Goal: Information Seeking & Learning: Understand process/instructions

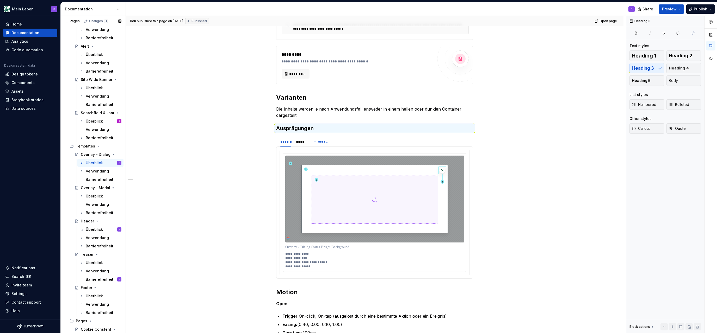
scroll to position [851, 0]
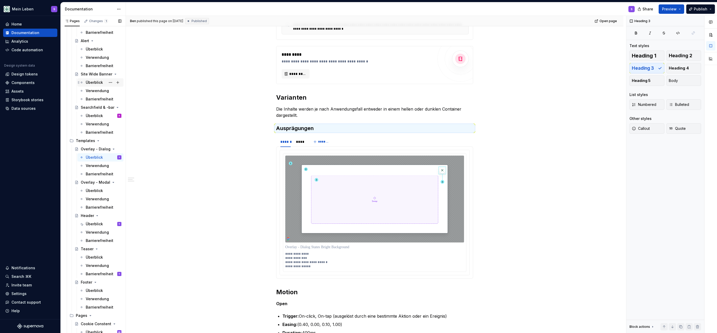
click at [95, 84] on div "Überblick" at bounding box center [94, 82] width 17 height 5
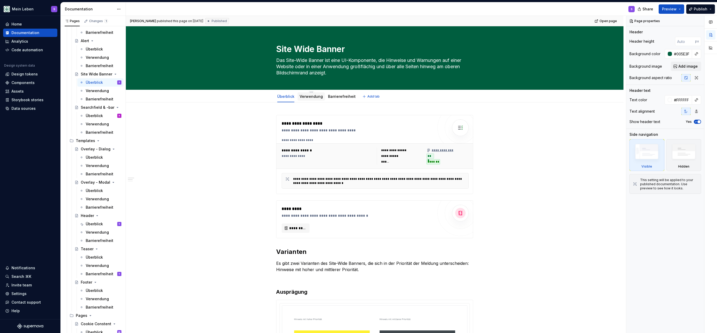
click at [315, 96] on link "Verwendung" at bounding box center [311, 96] width 23 height 4
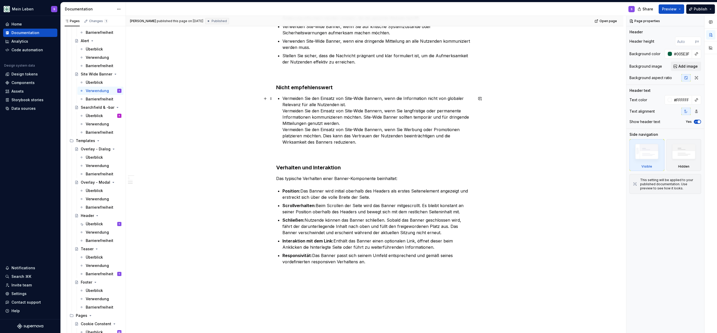
scroll to position [655, 0]
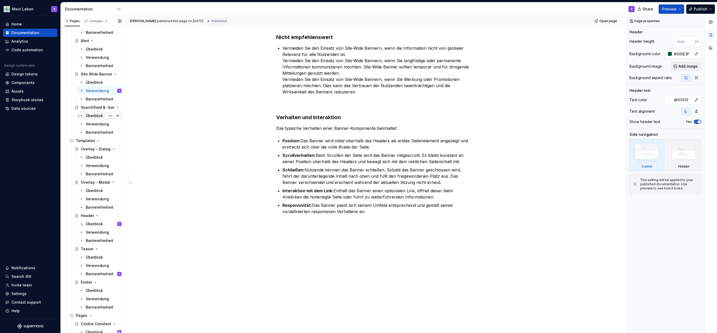
click at [94, 115] on div "Überblick" at bounding box center [94, 115] width 17 height 5
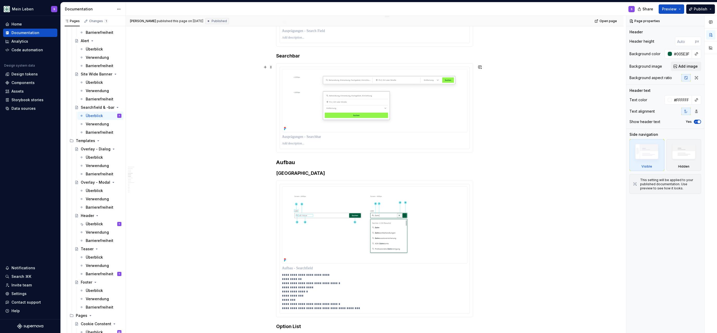
scroll to position [448, 0]
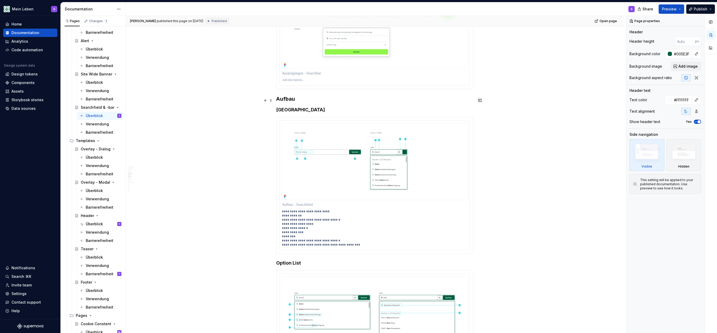
click at [284, 100] on h3 "Aufbau" at bounding box center [374, 98] width 197 height 7
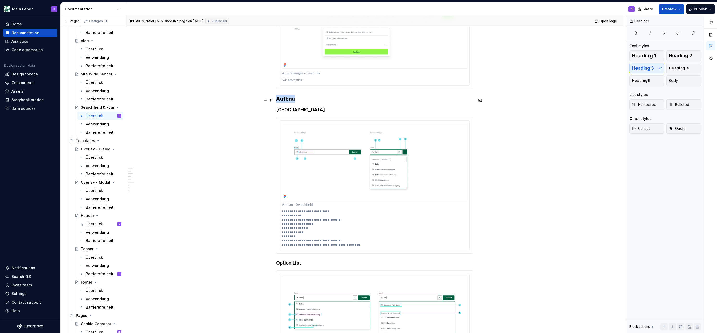
click at [284, 100] on h3 "Aufbau" at bounding box center [374, 98] width 197 height 7
click at [290, 112] on h4 "[GEOGRAPHIC_DATA]" at bounding box center [374, 110] width 197 height 6
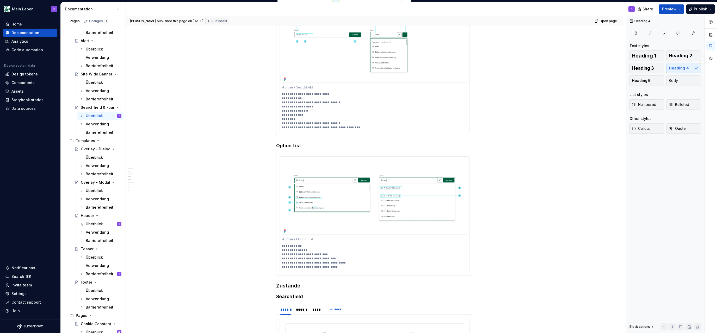
scroll to position [582, 0]
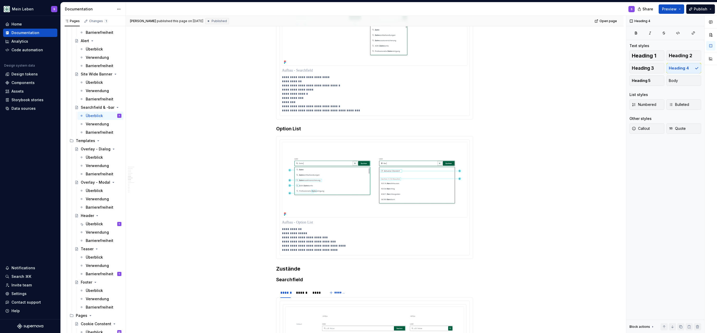
click at [300, 90] on p "**********" at bounding box center [374, 94] width 185 height 38
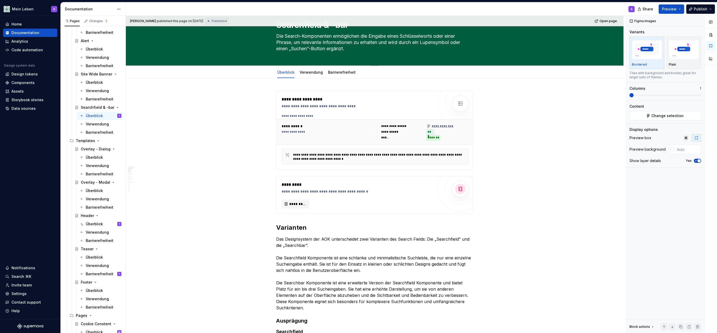
scroll to position [0, 0]
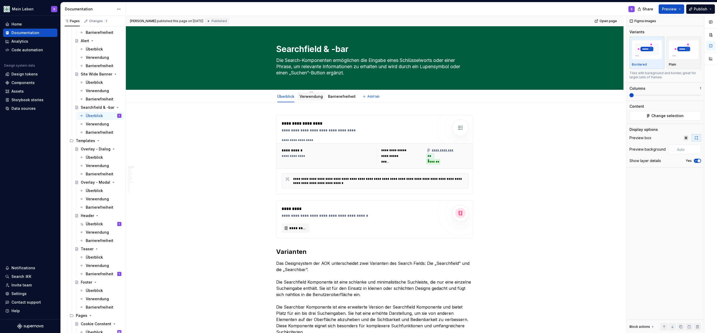
click at [314, 96] on link "Verwendung" at bounding box center [311, 96] width 23 height 4
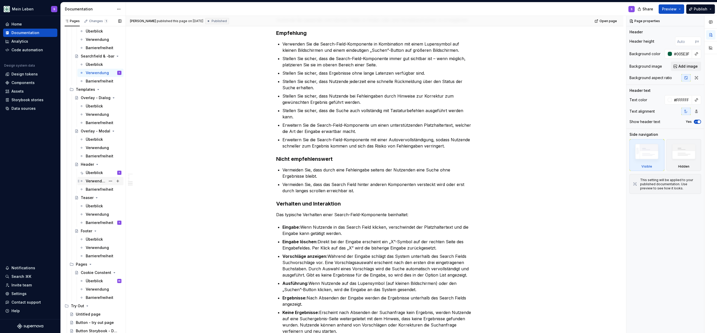
scroll to position [903, 0]
click at [93, 171] on div "Überblick" at bounding box center [94, 172] width 17 height 5
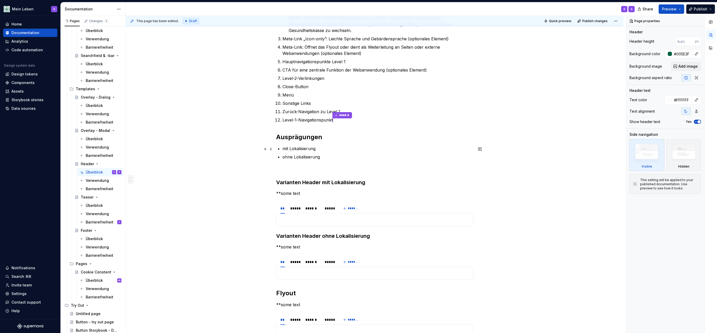
scroll to position [381, 0]
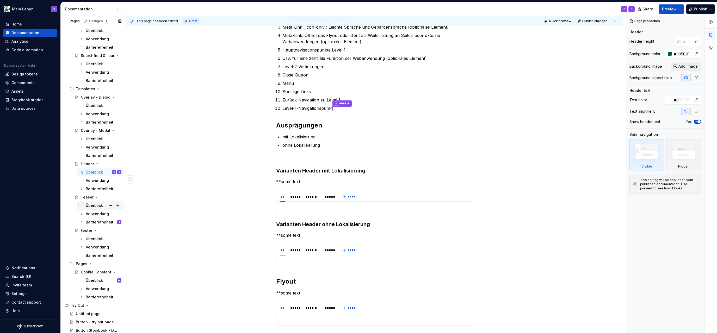
click at [93, 206] on div "Überblick" at bounding box center [94, 205] width 17 height 5
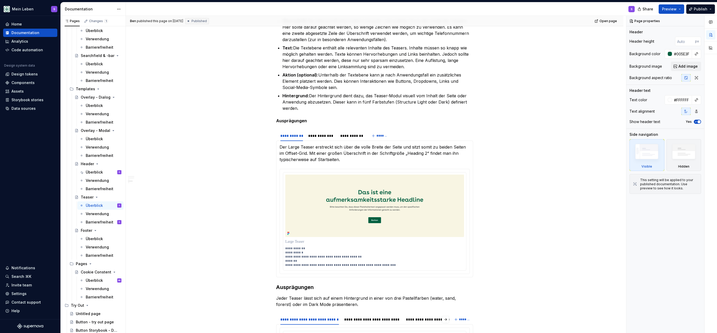
scroll to position [358, 0]
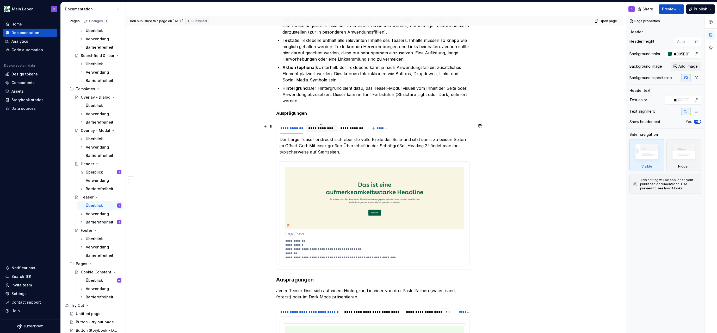
click at [325, 128] on div "**********" at bounding box center [321, 128] width 27 height 5
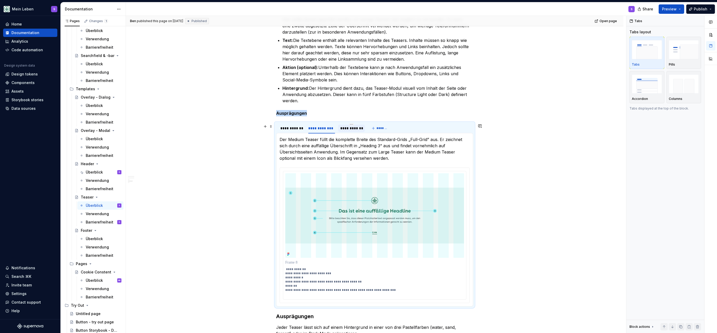
click at [348, 130] on div "**********" at bounding box center [351, 128] width 22 height 5
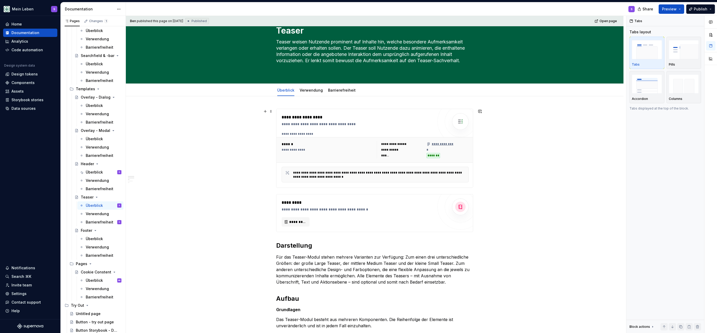
scroll to position [0, 0]
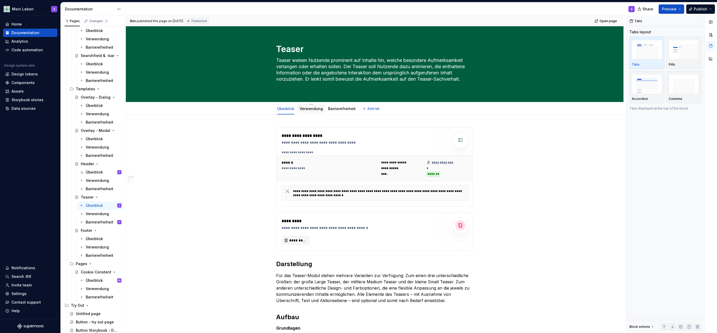
click at [316, 111] on div "Verwendung" at bounding box center [311, 108] width 23 height 5
click at [310, 107] on link "Verwendung" at bounding box center [311, 109] width 23 height 4
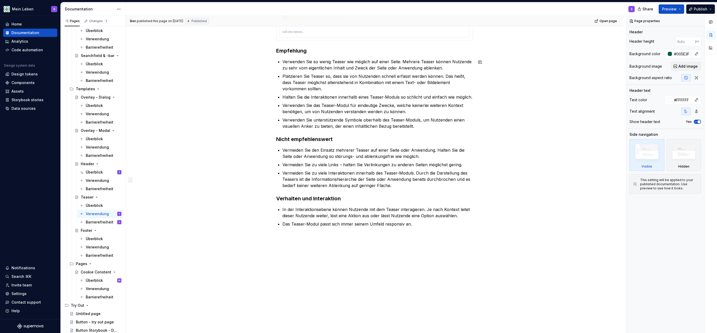
scroll to position [501, 0]
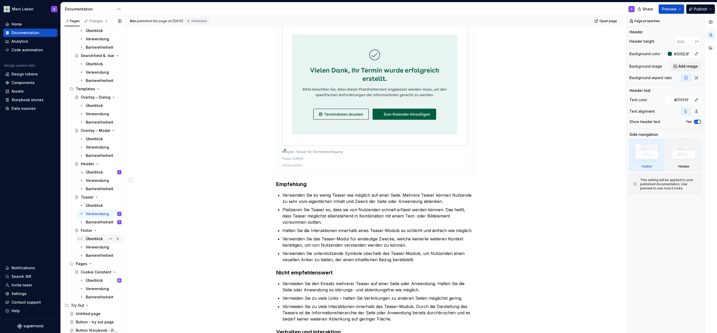
click at [95, 239] on div "Überblick" at bounding box center [94, 239] width 17 height 5
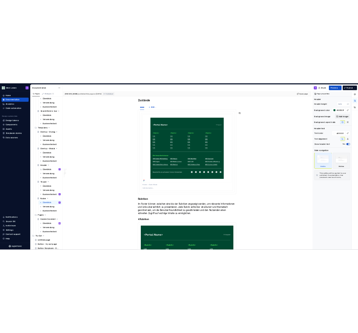
scroll to position [1568, 0]
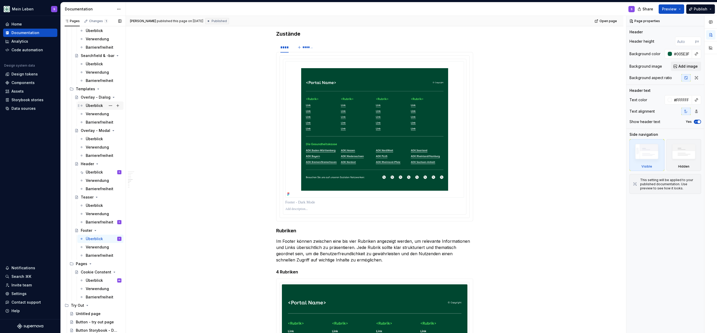
click at [90, 108] on div "Überblick" at bounding box center [94, 105] width 17 height 5
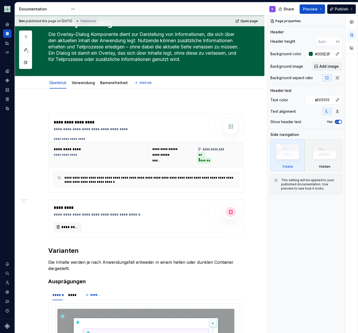
type textarea "*"
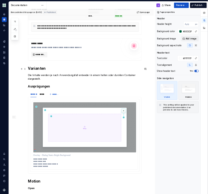
scroll to position [179, 0]
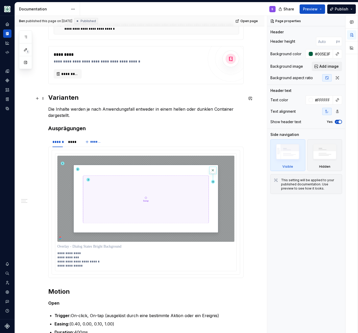
click at [62, 97] on h2 "Varianten" at bounding box center [145, 98] width 195 height 8
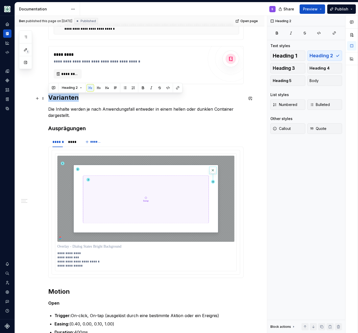
click at [62, 97] on h2 "Varianten" at bounding box center [145, 98] width 195 height 8
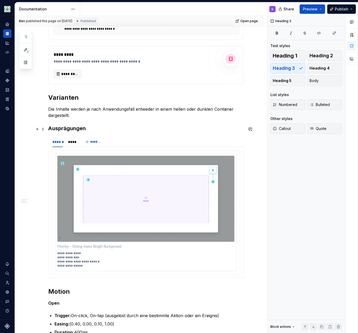
click at [71, 129] on h3 "Ausprägungen" at bounding box center [145, 128] width 195 height 7
click at [82, 255] on p "**********" at bounding box center [146, 259] width 178 height 17
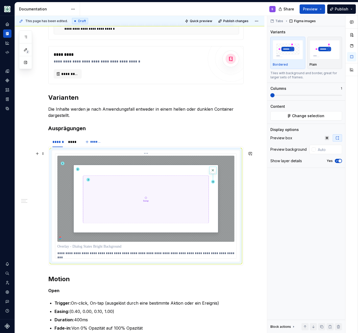
click at [141, 255] on p "**********" at bounding box center [146, 253] width 178 height 4
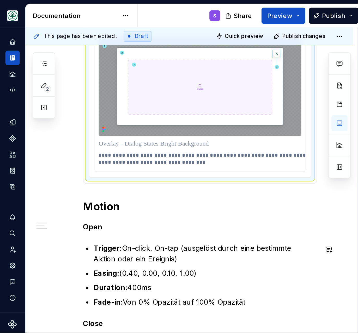
scroll to position [325, 0]
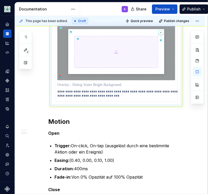
click at [131, 93] on p "**********" at bounding box center [117, 94] width 121 height 8
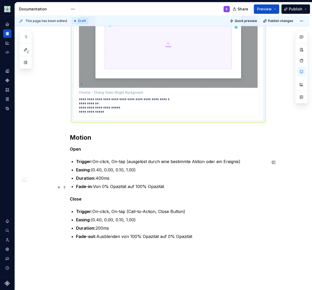
scroll to position [261, 0]
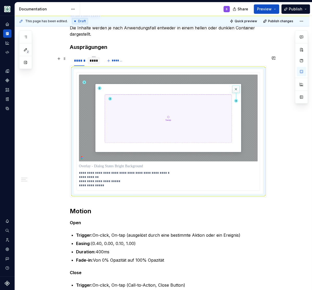
click at [93, 72] on div "**********" at bounding box center [168, 132] width 190 height 126
click at [94, 61] on div "****" at bounding box center [94, 60] width 8 height 5
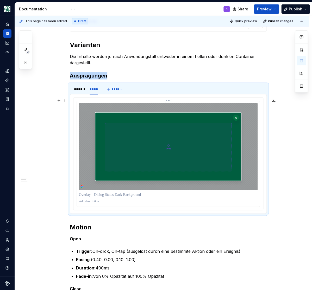
scroll to position [239, 0]
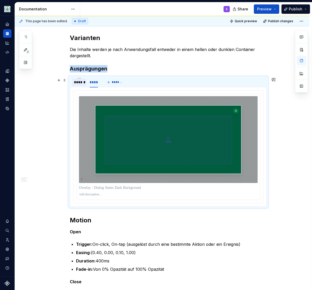
click at [81, 84] on div "******" at bounding box center [79, 82] width 10 height 5
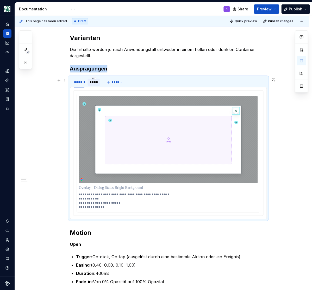
click at [97, 84] on div "****" at bounding box center [94, 82] width 8 height 5
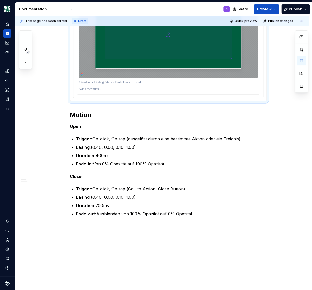
scroll to position [347, 0]
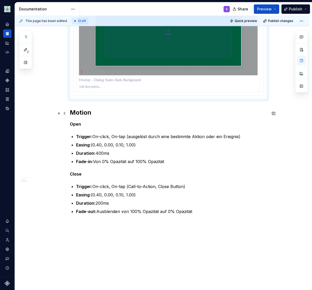
click at [85, 115] on h2 "Motion" at bounding box center [168, 113] width 197 height 8
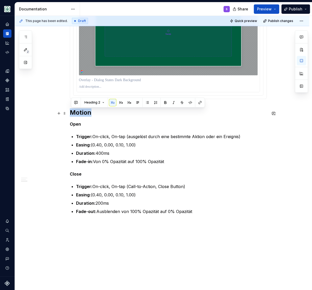
click at [85, 115] on h2 "Motion" at bounding box center [168, 113] width 197 height 8
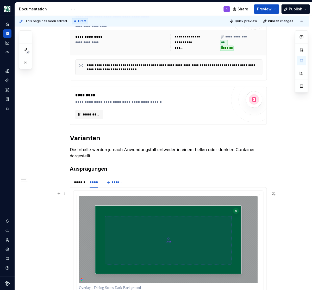
scroll to position [132, 0]
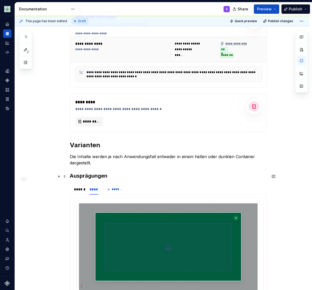
click at [92, 177] on h3 "Ausprägungen" at bounding box center [168, 175] width 197 height 7
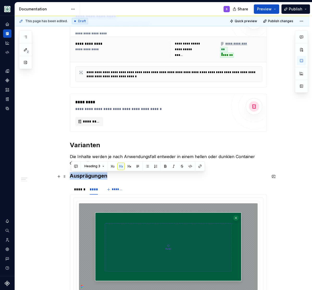
click at [92, 177] on h3 "Ausprägungen" at bounding box center [168, 175] width 197 height 7
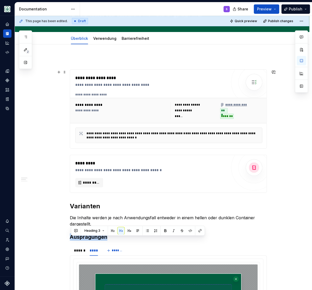
scroll to position [67, 0]
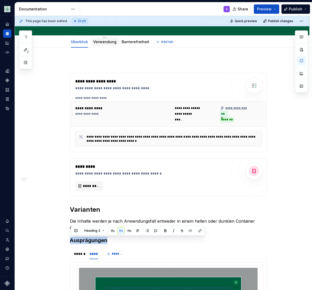
click at [103, 40] on link "Verwendung" at bounding box center [104, 42] width 23 height 4
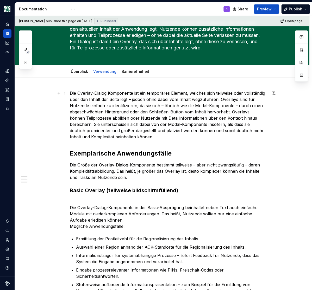
scroll to position [43, 0]
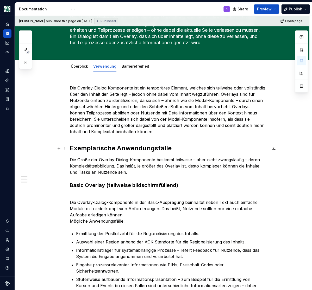
click at [104, 145] on h2 "Exemplarische Anwendungsfälle" at bounding box center [168, 148] width 197 height 8
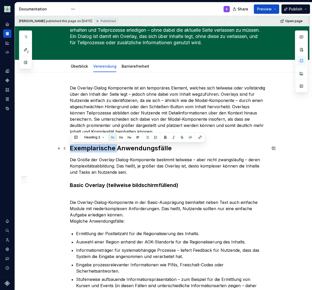
click at [104, 146] on h2 "Exemplarische Anwendungsfälle" at bounding box center [168, 148] width 197 height 8
click at [103, 146] on h2 "Exemplarische Anwendungsfälle" at bounding box center [168, 148] width 197 height 8
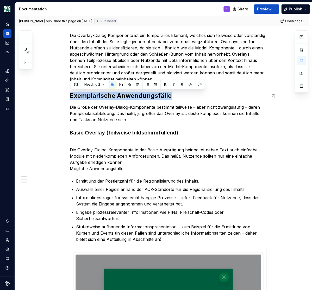
scroll to position [129, 0]
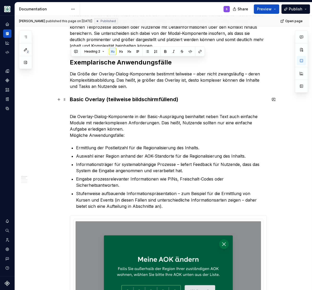
click at [95, 98] on strong "Basic Overlay (teilweise bildschirmfüllend)" at bounding box center [124, 99] width 108 height 6
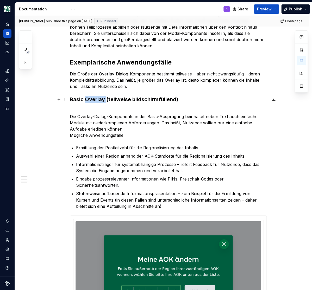
click at [95, 98] on strong "Basic Overlay (teilweise bildschirmfüllend)" at bounding box center [124, 99] width 108 height 6
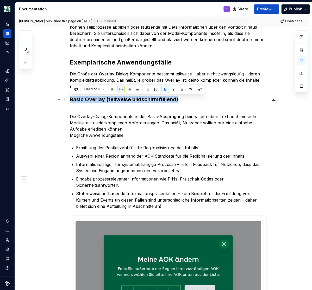
click at [95, 98] on strong "Basic Overlay (teilweise bildschirmfüllend)" at bounding box center [124, 99] width 108 height 6
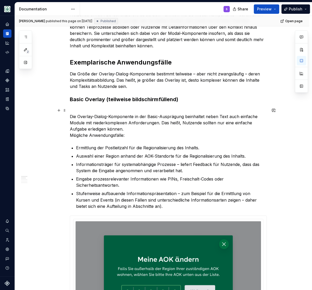
click at [90, 111] on p "Die Overlay-Dialog-Komponente in der Basic-Ausprägung beinhaltet neben Text auc…" at bounding box center [168, 122] width 197 height 31
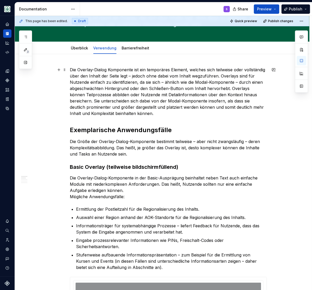
scroll to position [64, 0]
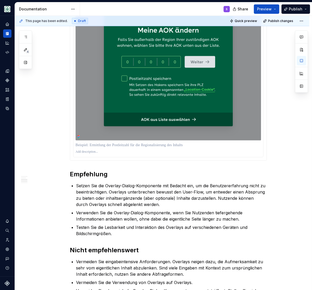
scroll to position [365, 0]
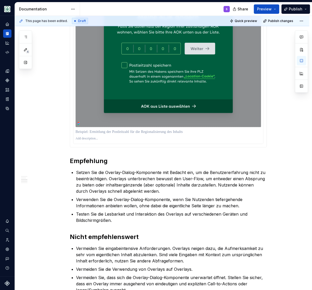
click at [96, 144] on div "Die Overlay-Dialog Komponente ist ein temporäres Element, welches sich teilweis…" at bounding box center [168, 69] width 197 height 613
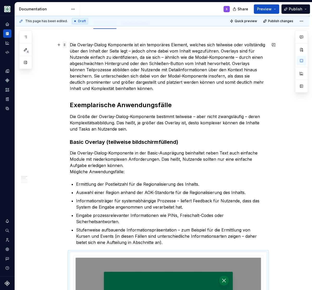
scroll to position [0, 0]
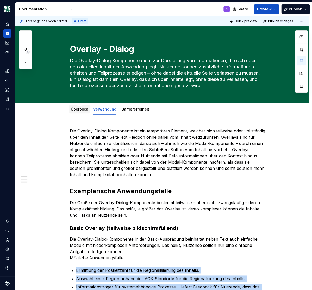
click at [77, 110] on link "Überblick" at bounding box center [79, 109] width 17 height 4
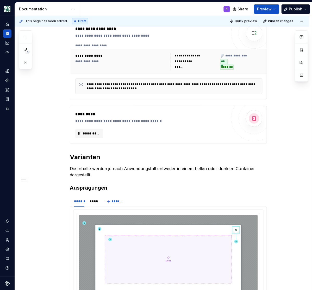
scroll to position [13, 0]
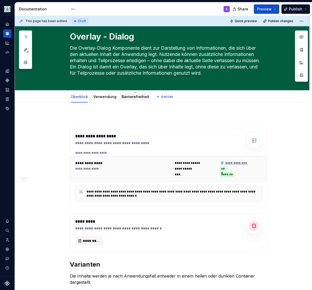
click at [133, 97] on link "Barrierefreiheit" at bounding box center [136, 97] width 28 height 4
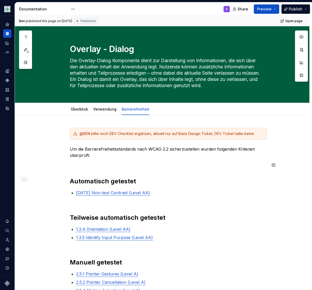
click at [85, 171] on div "@BEN bitte noch DEV Checklist ergänzen, aktuell nur auf Basis Design Ticket, DE…" at bounding box center [168, 222] width 197 height 188
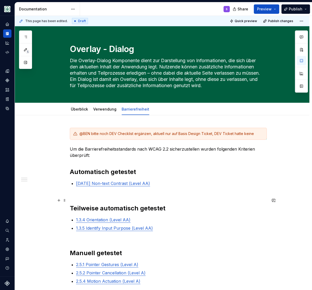
click at [86, 197] on h2 "Teilweise automatisch getestet" at bounding box center [168, 204] width 197 height 17
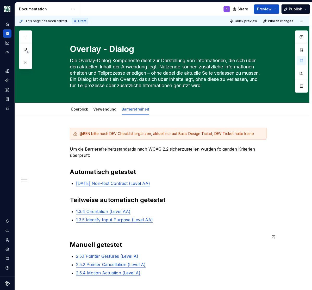
click at [89, 231] on div "@BEN bitte noch DEV Checklist ergänzen, aktuell nur auf Basis Design Ticket, DE…" at bounding box center [168, 213] width 197 height 170
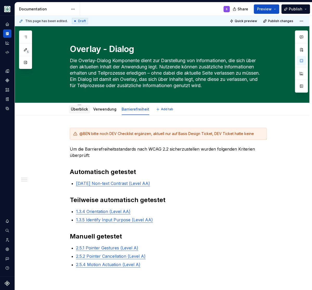
click at [75, 108] on link "Überblick" at bounding box center [79, 109] width 17 height 4
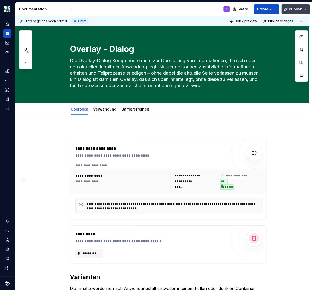
click at [297, 10] on span "Publish" at bounding box center [296, 9] width 14 height 5
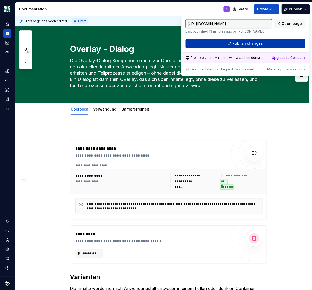
click at [263, 44] on button "Publish changes" at bounding box center [245, 43] width 120 height 9
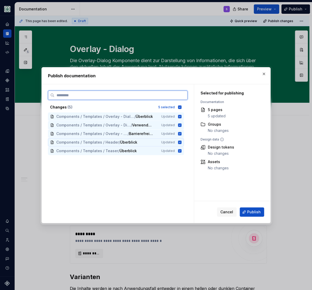
click at [182, 141] on icon at bounding box center [179, 142] width 3 height 3
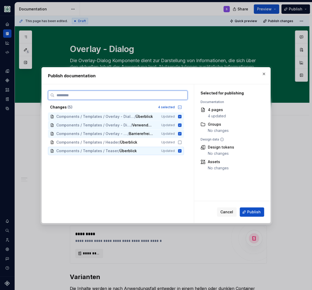
click at [181, 151] on icon at bounding box center [179, 150] width 3 height 3
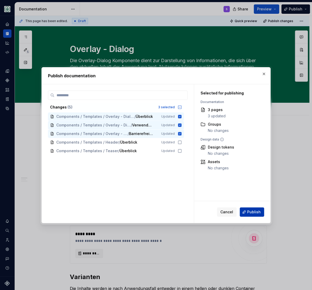
click at [250, 212] on span "Publish" at bounding box center [254, 212] width 14 height 5
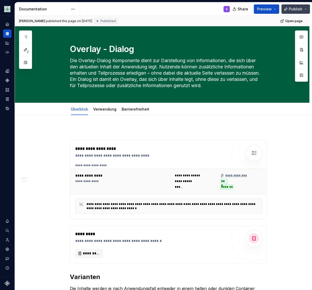
click at [307, 8] on button "Publish" at bounding box center [295, 8] width 29 height 9
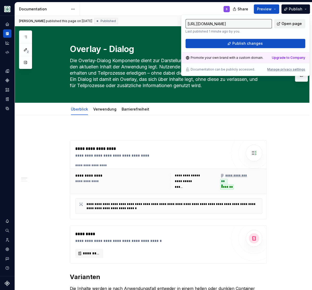
click at [290, 24] on span "Open page" at bounding box center [292, 23] width 20 height 5
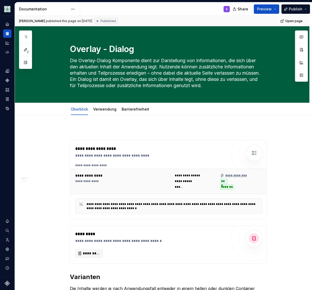
click at [180, 8] on div "S" at bounding box center [157, 9] width 154 height 14
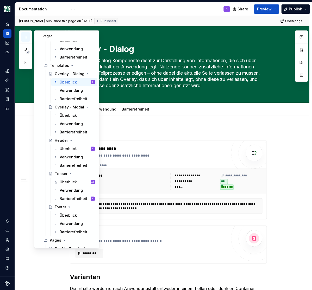
click at [27, 36] on icon "button" at bounding box center [25, 37] width 4 height 4
click at [67, 115] on div "Überblick" at bounding box center [68, 115] width 17 height 5
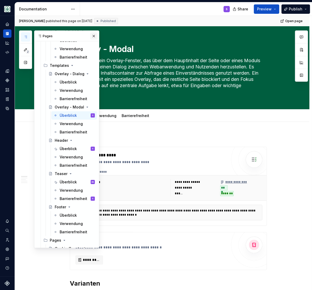
click at [93, 33] on button "button" at bounding box center [93, 35] width 7 height 7
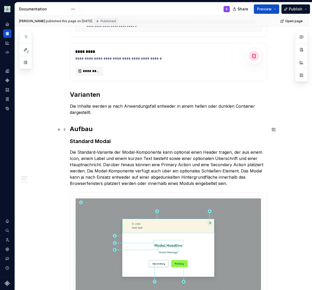
scroll to position [193, 0]
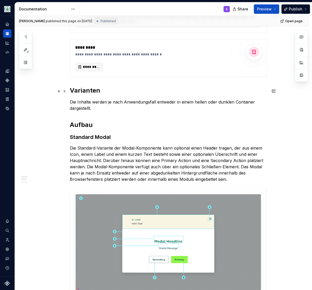
click at [86, 90] on h2 "Varianten" at bounding box center [168, 90] width 197 height 8
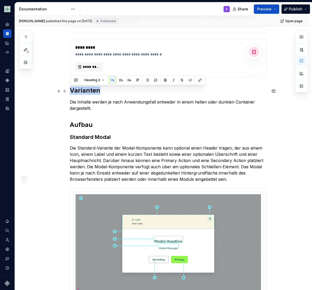
click at [86, 90] on h2 "Varianten" at bounding box center [168, 90] width 197 height 8
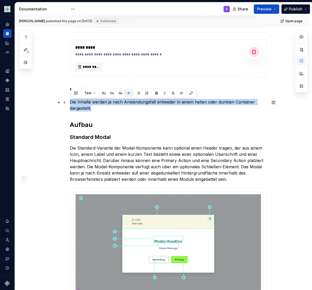
drag, startPoint x: 98, startPoint y: 110, endPoint x: 69, endPoint y: 105, distance: 29.4
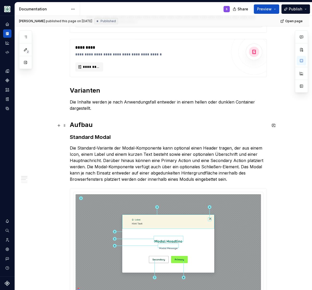
click at [82, 127] on h2 "Aufbau" at bounding box center [168, 125] width 197 height 8
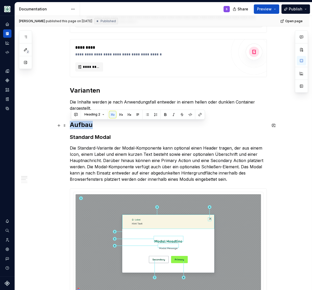
click at [82, 127] on h2 "Aufbau" at bounding box center [168, 125] width 197 height 8
click at [119, 115] on button "button" at bounding box center [120, 114] width 7 height 7
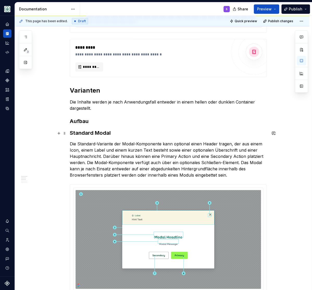
click at [90, 133] on h3 "Standard Modal" at bounding box center [168, 132] width 197 height 7
click at [89, 133] on h3 "Standard Modal" at bounding box center [168, 132] width 197 height 7
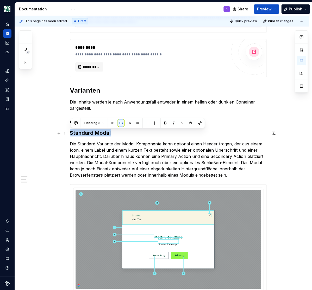
click at [89, 133] on h3 "Standard Modal" at bounding box center [168, 132] width 197 height 7
click at [130, 122] on button "button" at bounding box center [129, 123] width 7 height 7
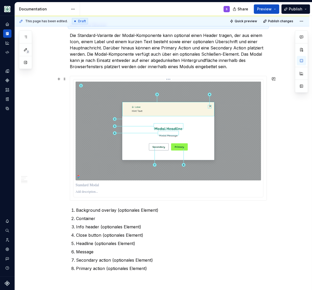
scroll to position [365, 0]
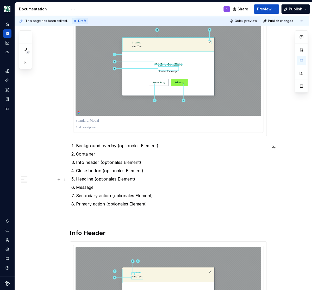
click at [116, 180] on p "Headline (optionales Element)" at bounding box center [171, 179] width 191 height 6
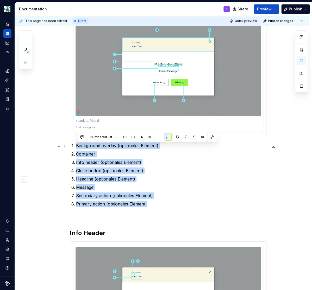
drag, startPoint x: 151, startPoint y: 205, endPoint x: 69, endPoint y: 147, distance: 100.1
drag, startPoint x: 151, startPoint y: 204, endPoint x: 71, endPoint y: 151, distance: 96.3
copy ol "Background overlay (optionales Element) Container Info header (optionales Eleme…"
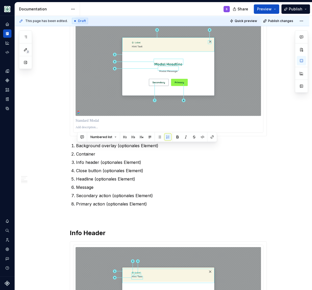
click at [96, 129] on p at bounding box center [168, 128] width 185 height 4
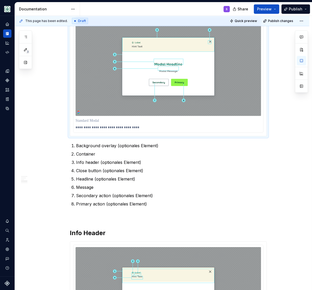
click at [138, 129] on p "**********" at bounding box center [168, 128] width 185 height 4
click at [116, 128] on p "**********" at bounding box center [168, 128] width 185 height 4
click at [112, 162] on p "Info header (optionales Element)" at bounding box center [171, 162] width 191 height 6
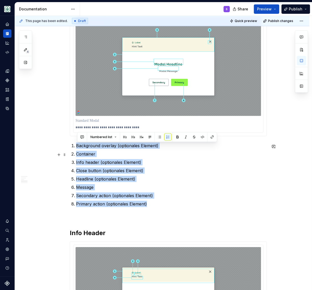
drag, startPoint x: 155, startPoint y: 203, endPoint x: 65, endPoint y: 151, distance: 103.8
copy ol "Background overlay (optionales Element) Container Info header (optionales Eleme…"
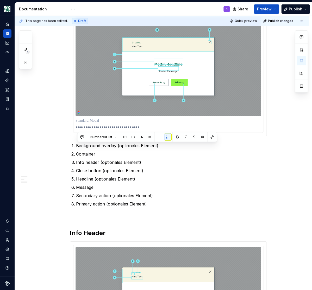
click at [140, 129] on p "**********" at bounding box center [168, 128] width 185 height 4
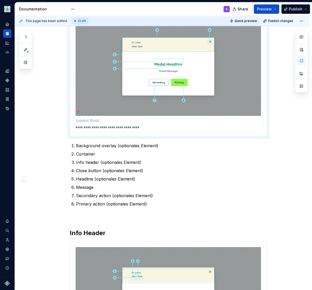
click at [142, 127] on p "**********" at bounding box center [168, 128] width 185 height 4
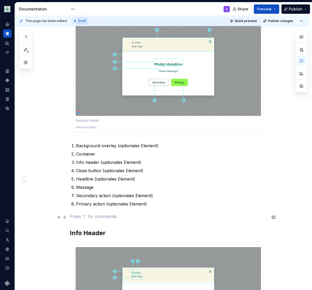
click at [82, 218] on p at bounding box center [168, 217] width 197 height 6
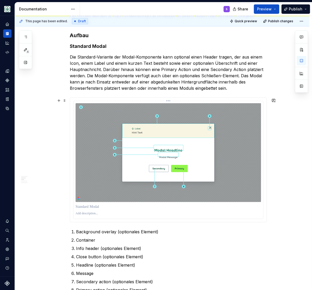
scroll to position [172, 0]
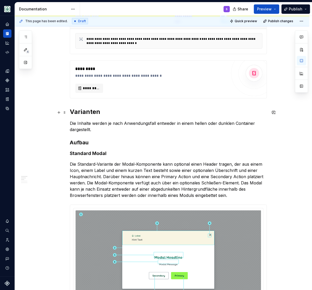
click at [85, 111] on h2 "Varianten" at bounding box center [168, 112] width 197 height 8
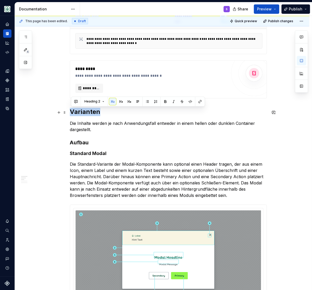
click at [85, 111] on h2 "Varianten" at bounding box center [168, 112] width 197 height 8
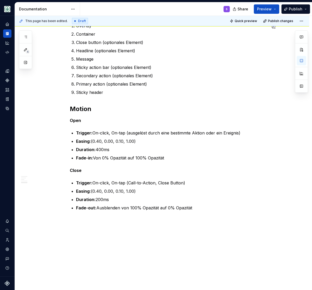
scroll to position [1095, 0]
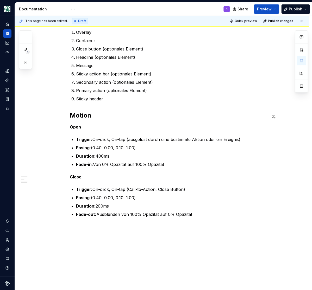
click at [82, 120] on h2 "Motion" at bounding box center [168, 115] width 197 height 8
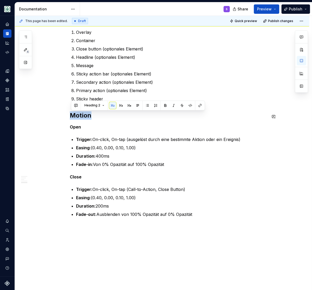
click at [82, 120] on h2 "Motion" at bounding box center [168, 115] width 197 height 8
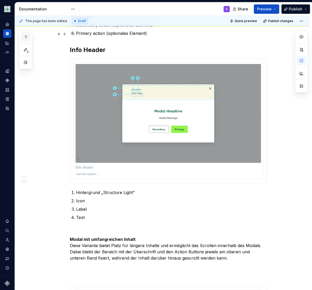
scroll to position [942, 0]
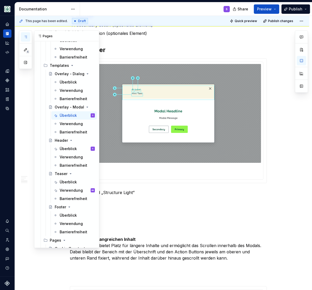
click at [26, 37] on icon "button" at bounding box center [25, 37] width 4 height 4
click at [64, 83] on div "Überblick" at bounding box center [68, 81] width 17 height 5
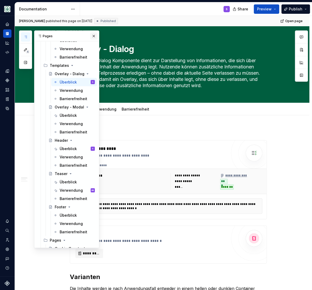
click at [94, 35] on button "button" at bounding box center [93, 35] width 7 height 7
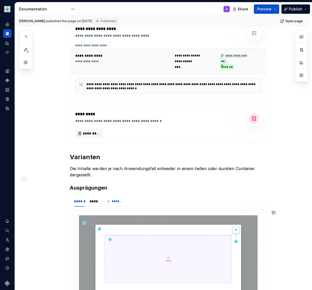
scroll to position [13, 0]
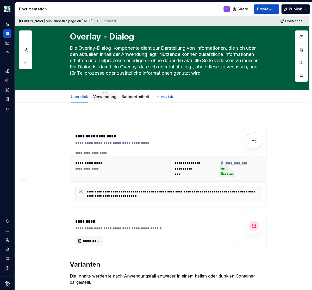
click at [106, 96] on link "Verwendung" at bounding box center [104, 97] width 23 height 4
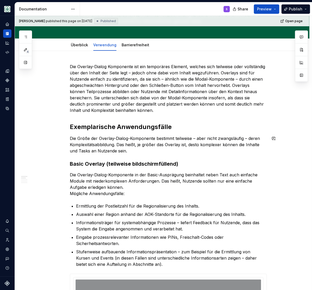
scroll to position [129, 0]
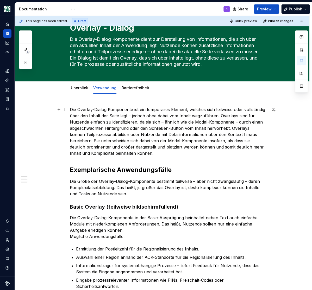
scroll to position [0, 0]
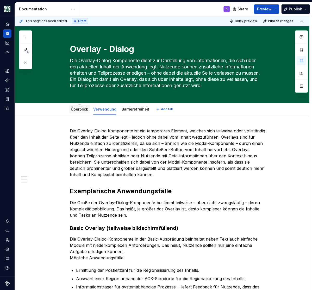
click at [75, 108] on link "Überblick" at bounding box center [79, 109] width 17 height 4
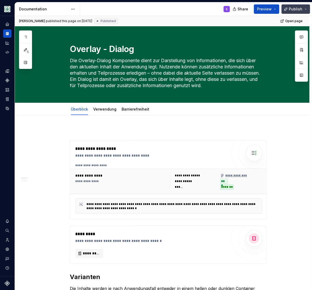
click at [294, 10] on span "Publish" at bounding box center [296, 9] width 14 height 5
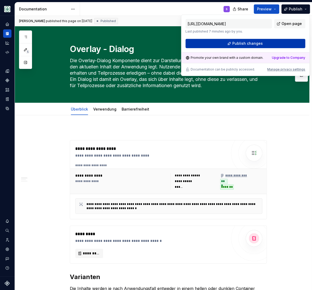
click at [254, 43] on span "Publish changes" at bounding box center [247, 43] width 30 height 5
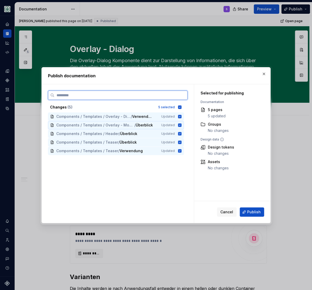
click at [182, 124] on icon at bounding box center [179, 124] width 3 height 3
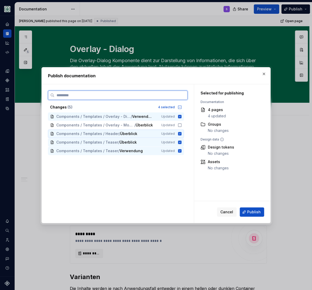
click at [182, 134] on icon at bounding box center [180, 134] width 4 height 4
click at [181, 142] on icon at bounding box center [179, 142] width 3 height 3
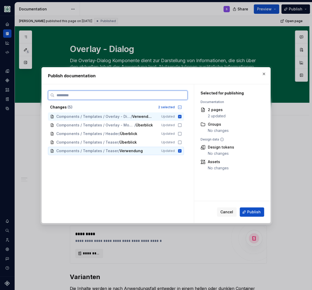
click at [182, 150] on icon at bounding box center [179, 150] width 3 height 3
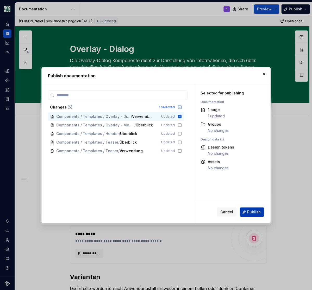
click at [253, 212] on span "Publish" at bounding box center [254, 212] width 14 height 5
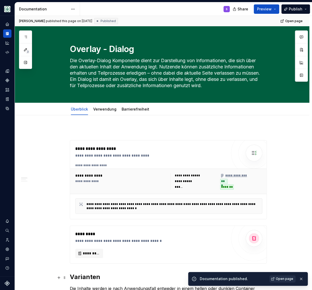
click at [287, 279] on span "Open page" at bounding box center [284, 279] width 17 height 4
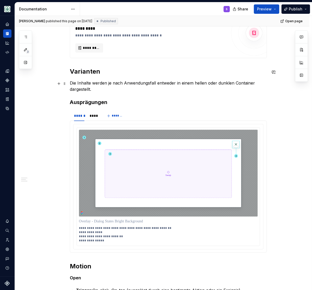
scroll to position [193, 0]
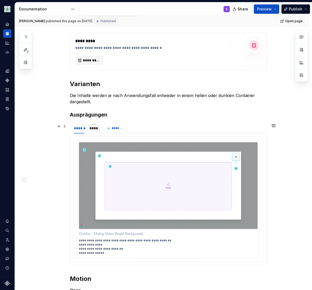
click at [93, 129] on div "****" at bounding box center [94, 128] width 8 height 5
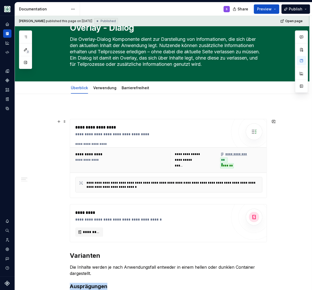
scroll to position [0, 0]
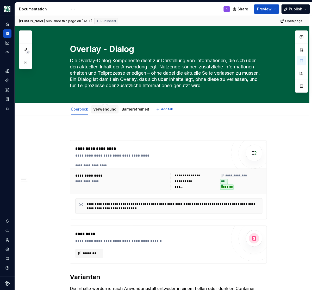
click at [106, 111] on link "Verwendung" at bounding box center [104, 109] width 23 height 4
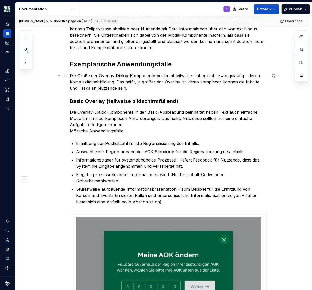
scroll to position [129, 0]
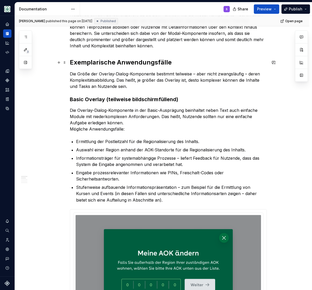
click at [101, 64] on h2 "Exemplarische Anwendungsfälle" at bounding box center [168, 62] width 197 height 8
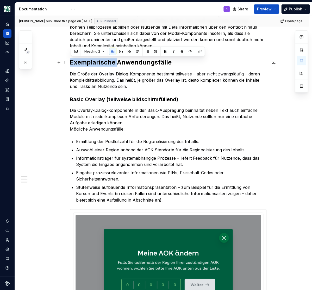
click at [101, 64] on h2 "Exemplarische Anwendungsfälle" at bounding box center [168, 62] width 197 height 8
click at [103, 100] on strong "Basic Overlay (teilweise bildschirmfüllend)" at bounding box center [124, 99] width 108 height 6
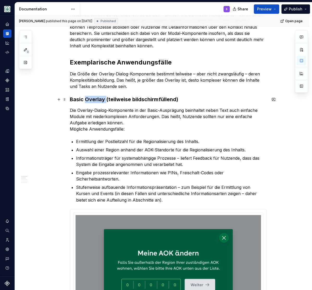
click at [103, 100] on strong "Basic Overlay (teilweise bildschirmfüllend)" at bounding box center [124, 99] width 108 height 6
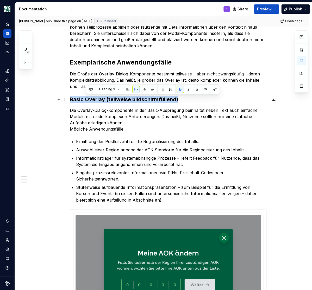
click at [103, 100] on strong "Basic Overlay (teilweise bildschirmfüllend)" at bounding box center [124, 99] width 108 height 6
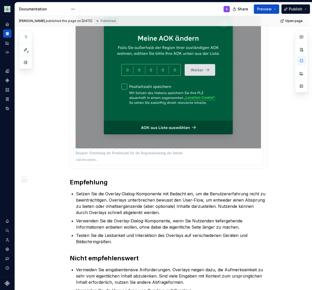
scroll to position [408, 0]
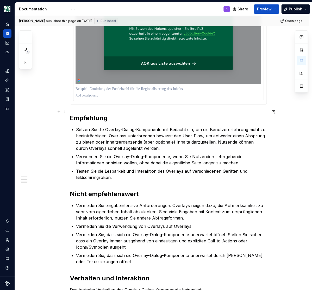
click at [90, 114] on h2 "Empfehlung" at bounding box center [168, 118] width 197 height 8
click at [108, 191] on strong "Nicht empfehlenswert" at bounding box center [104, 194] width 69 height 8
click at [108, 190] on strong "Nicht empfehlenswert" at bounding box center [104, 194] width 69 height 8
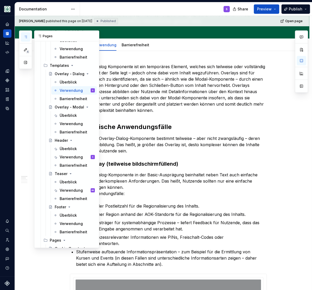
scroll to position [942, 0]
click at [27, 37] on icon "button" at bounding box center [25, 37] width 4 height 4
click at [66, 114] on div "Überblick" at bounding box center [68, 115] width 17 height 5
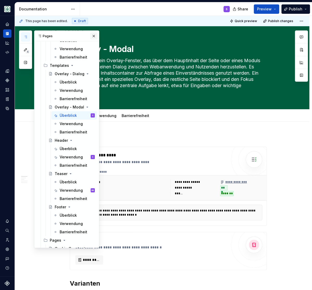
click at [92, 37] on button "button" at bounding box center [93, 35] width 7 height 7
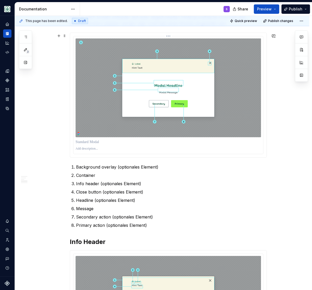
scroll to position [430, 0]
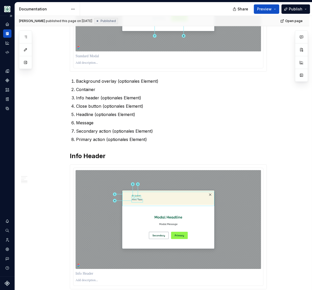
type textarea "*"
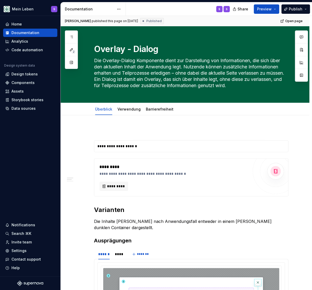
type textarea "*"
